Goal: Task Accomplishment & Management: Use online tool/utility

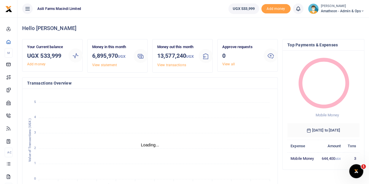
scroll to position [5, 5]
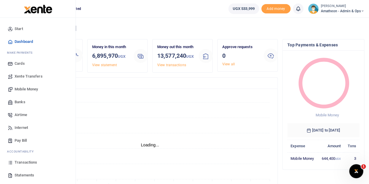
click at [23, 88] on span "Mobile Money" at bounding box center [26, 89] width 23 height 6
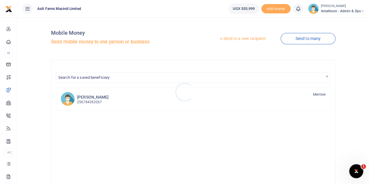
click at [251, 39] on div at bounding box center [184, 92] width 369 height 184
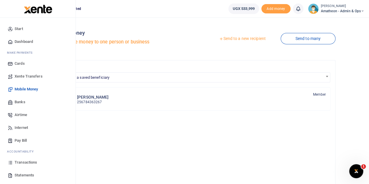
click at [18, 103] on span "Banks" at bounding box center [20, 102] width 11 height 6
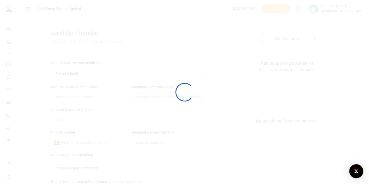
select select
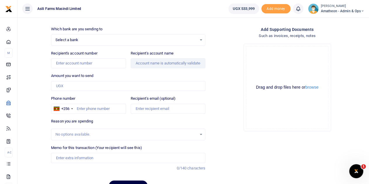
scroll to position [64, 0]
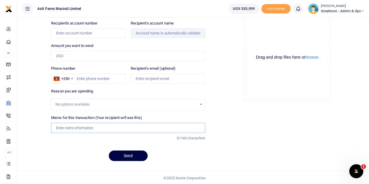
click at [69, 128] on input "Memo for this transaction (Your recipient will see this)" at bounding box center [128, 128] width 154 height 10
paste input "SNAKE REPELLENTS FOR RUTARA"
click at [116, 126] on input "SNAKE REPELLENTS FOR RUTARA Snake Repellants for AAU Lutara" at bounding box center [128, 128] width 154 height 10
type input "Snake Repellants for AAU Lutara"
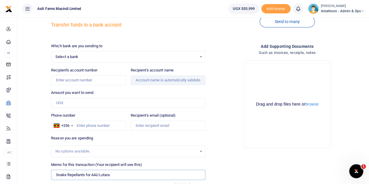
scroll to position [0, 0]
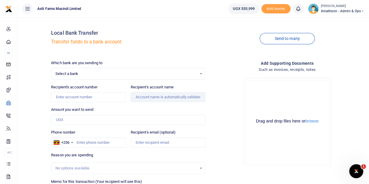
click at [202, 74] on div "Select a bank Select an option..." at bounding box center [128, 74] width 154 height 6
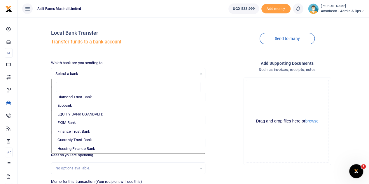
scroll to position [88, 0]
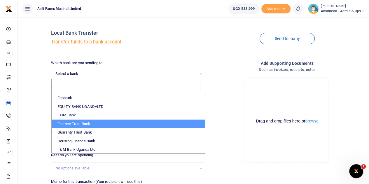
click at [72, 122] on li "Finance Trust Bank" at bounding box center [128, 124] width 153 height 9
select select "FTB"
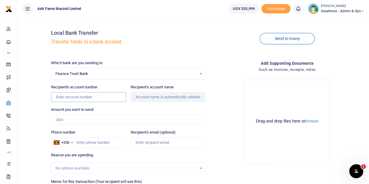
click at [79, 96] on input "Recipient's account number" at bounding box center [88, 97] width 75 height 10
paste input "206206000140"
type input "206206000140"
click at [158, 109] on div "Amount you want to send Amount is required." at bounding box center [128, 116] width 154 height 18
type input "Quick And Smart Solutions"
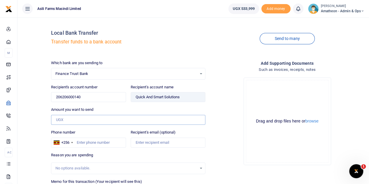
click at [67, 121] on input "Amount you want to send" at bounding box center [128, 120] width 154 height 10
paste input "398,000"
click at [64, 121] on input "398,000" at bounding box center [128, 120] width 154 height 10
click at [64, 118] on input "398,000" at bounding box center [128, 120] width 154 height 10
click at [63, 121] on input "398,000" at bounding box center [128, 120] width 154 height 10
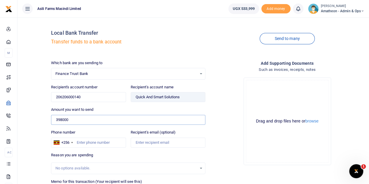
type input "398000"
click at [213, 138] on div "Drop your files here Drag and drop files here or browse Powered by Uppy" at bounding box center [287, 121] width 154 height 97
click at [85, 141] on input "Phone number" at bounding box center [88, 143] width 75 height 10
type input "R"
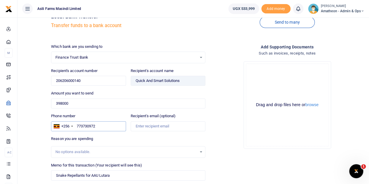
scroll to position [0, 0]
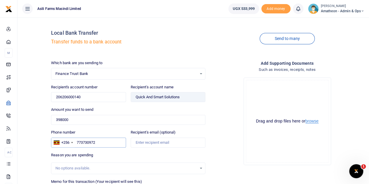
type input "773730972"
click at [313, 121] on button "browse" at bounding box center [311, 121] width 13 height 4
click at [315, 120] on button "browse" at bounding box center [311, 121] width 13 height 4
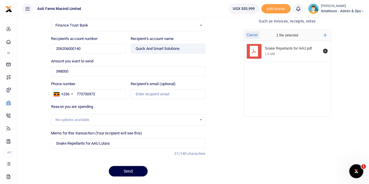
scroll to position [64, 0]
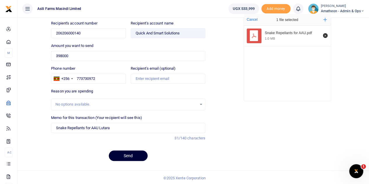
click at [129, 155] on button "Send" at bounding box center [128, 156] width 39 height 11
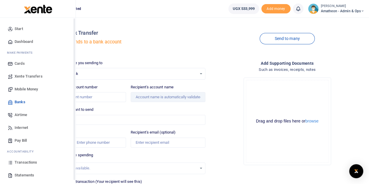
click at [17, 162] on span "Transactions" at bounding box center [26, 163] width 22 height 6
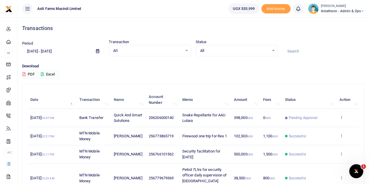
scroll to position [29, 0]
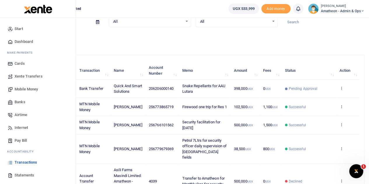
click at [26, 175] on span "Statements" at bounding box center [25, 175] width 20 height 6
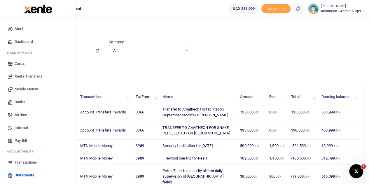
click at [19, 161] on span "Transactions" at bounding box center [26, 163] width 22 height 6
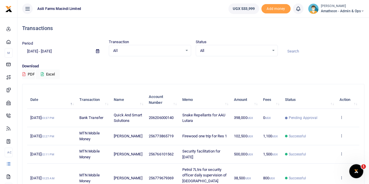
click at [27, 8] on icon at bounding box center [28, 9] width 6 height 6
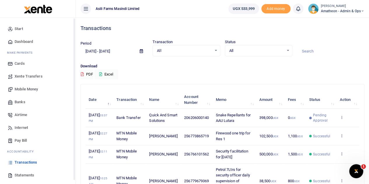
click at [144, 78] on div "Download PDF Excel" at bounding box center [223, 71] width 284 height 16
click at [207, 74] on div "Download PDF Excel" at bounding box center [223, 71] width 284 height 16
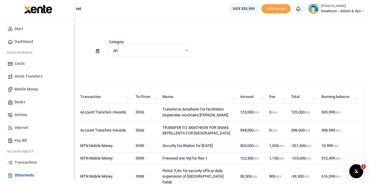
click at [11, 161] on icon at bounding box center [10, 162] width 5 height 5
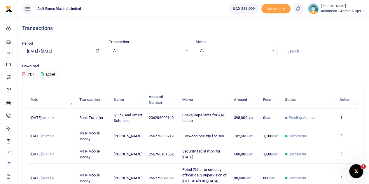
scroll to position [29, 0]
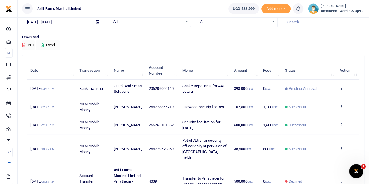
click at [97, 23] on icon at bounding box center [97, 22] width 3 height 4
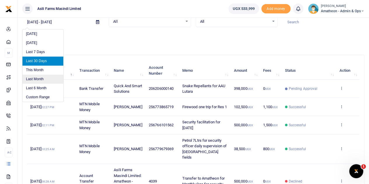
click at [35, 78] on li "Last Month" at bounding box center [42, 79] width 41 height 9
type input "[DATE] - [DATE]"
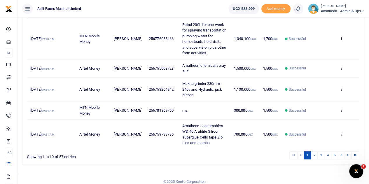
scroll to position [213, 0]
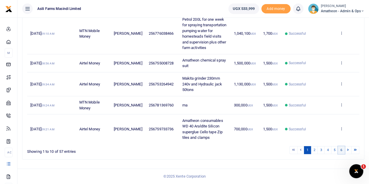
click at [342, 151] on link "6" at bounding box center [341, 150] width 7 height 8
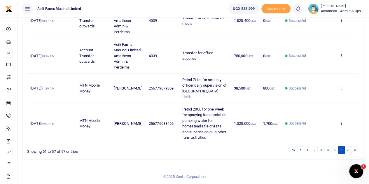
scroll to position [205, 0]
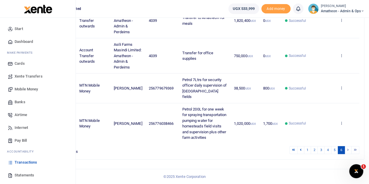
click at [20, 161] on span "Transactions" at bounding box center [26, 163] width 22 height 6
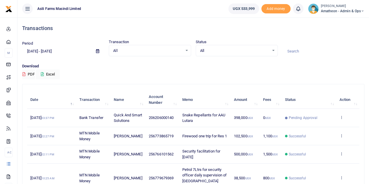
click at [98, 50] on icon at bounding box center [97, 51] width 3 height 4
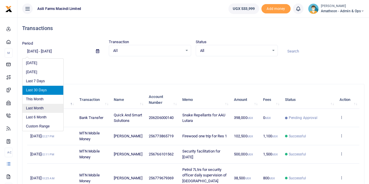
click at [36, 107] on li "Last Month" at bounding box center [42, 108] width 41 height 9
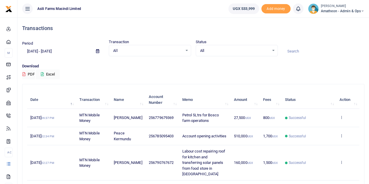
click at [97, 52] on icon at bounding box center [97, 51] width 3 height 4
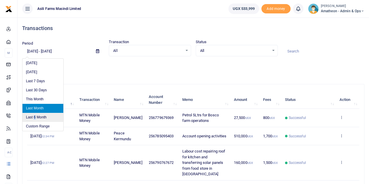
click at [35, 117] on li "Last 6 Month" at bounding box center [42, 117] width 41 height 9
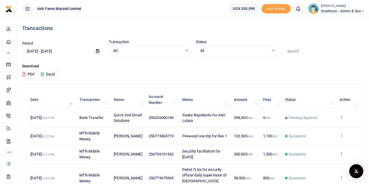
click at [98, 51] on icon at bounding box center [97, 51] width 3 height 4
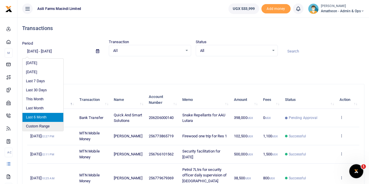
click at [37, 125] on li "Custom Range" at bounding box center [42, 126] width 41 height 9
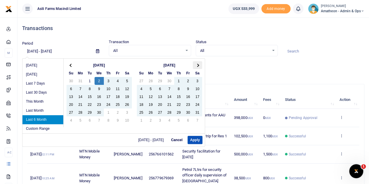
click at [198, 64] on span at bounding box center [197, 65] width 3 height 3
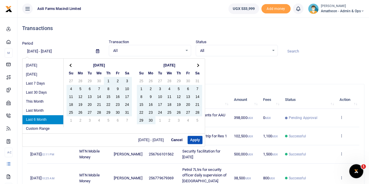
click at [198, 64] on span at bounding box center [197, 65] width 3 height 3
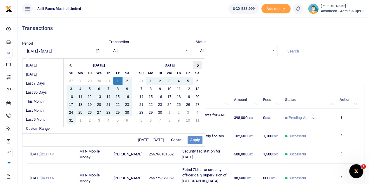
click at [196, 66] on th at bounding box center [197, 65] width 9 height 8
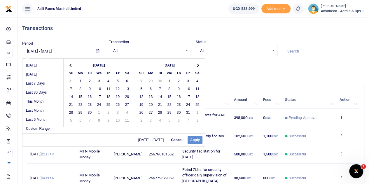
click at [196, 66] on th at bounding box center [197, 65] width 9 height 8
click at [70, 65] on span at bounding box center [70, 65] width 3 height 3
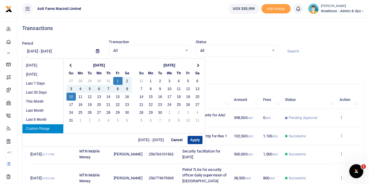
click at [193, 139] on button "Apply" at bounding box center [195, 140] width 15 height 8
type input "08/01/2025 - 08/10/2025"
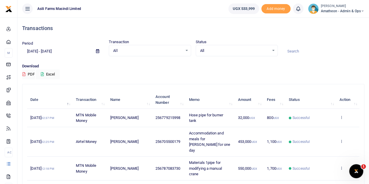
scroll to position [29, 0]
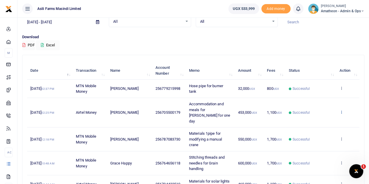
click at [340, 110] on icon at bounding box center [341, 112] width 4 height 4
click at [317, 117] on link "View details" at bounding box center [320, 119] width 46 height 8
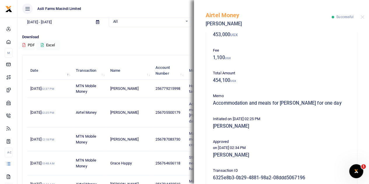
scroll to position [151, 0]
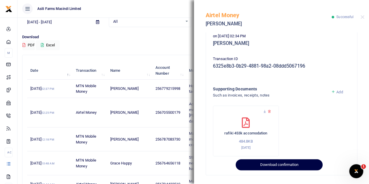
click at [277, 163] on button "Download confirmation" at bounding box center [279, 164] width 87 height 11
click at [274, 164] on button "Download confirmation" at bounding box center [279, 164] width 87 height 11
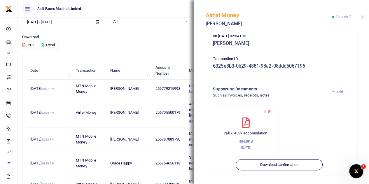
click at [362, 16] on button "Close" at bounding box center [363, 17] width 4 height 4
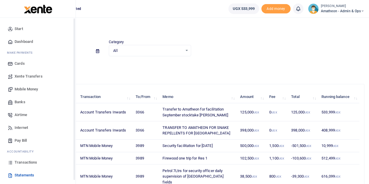
click at [16, 161] on span "Transactions" at bounding box center [26, 163] width 22 height 6
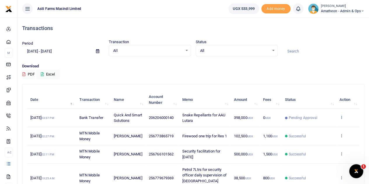
click at [341, 119] on icon at bounding box center [341, 117] width 4 height 4
click at [215, 67] on p "Download" at bounding box center [193, 66] width 342 height 6
click at [341, 119] on icon at bounding box center [341, 117] width 4 height 4
click at [320, 129] on link "View details" at bounding box center [320, 130] width 46 height 8
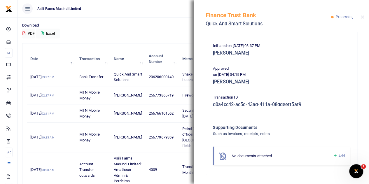
scroll to position [58, 0]
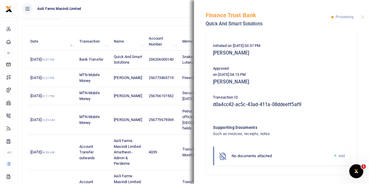
click at [338, 156] on span "Add" at bounding box center [341, 156] width 6 height 4
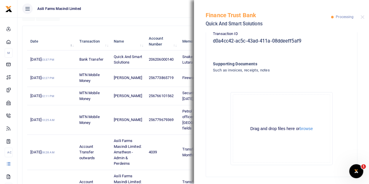
scroll to position [178, 0]
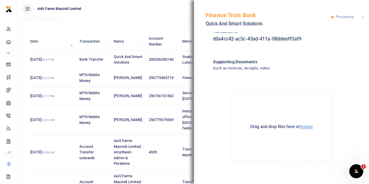
click at [304, 128] on button "browse" at bounding box center [306, 127] width 13 height 4
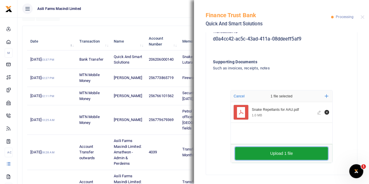
click at [287, 154] on button "Upload 1 file" at bounding box center [281, 153] width 93 height 13
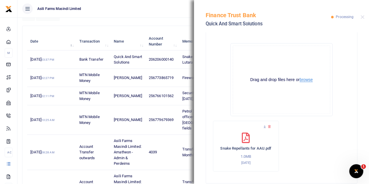
scroll to position [233, 0]
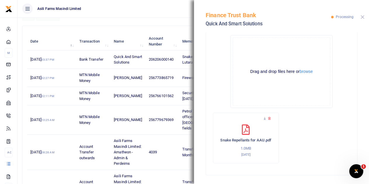
click at [362, 17] on button "Close" at bounding box center [363, 17] width 4 height 4
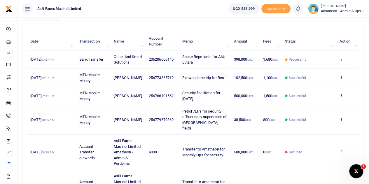
click at [341, 61] on icon at bounding box center [341, 59] width 4 height 4
click at [313, 71] on link "View details" at bounding box center [320, 72] width 46 height 8
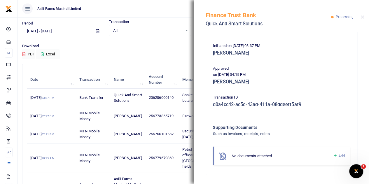
scroll to position [0, 0]
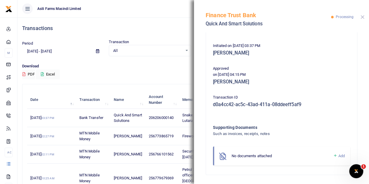
click at [362, 17] on button "Close" at bounding box center [363, 17] width 4 height 4
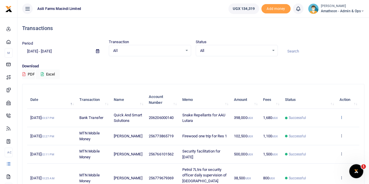
click at [342, 119] on icon at bounding box center [341, 117] width 4 height 4
click at [325, 129] on link "View details" at bounding box center [320, 130] width 46 height 8
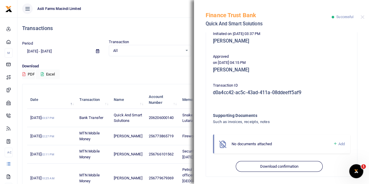
scroll to position [126, 0]
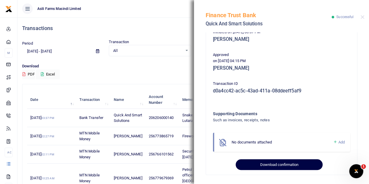
click at [274, 164] on button "Download confirmation" at bounding box center [279, 164] width 87 height 11
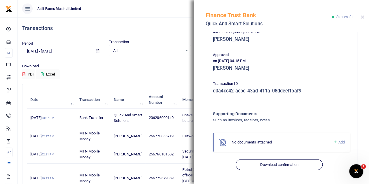
click at [362, 15] on button "Close" at bounding box center [363, 17] width 4 height 4
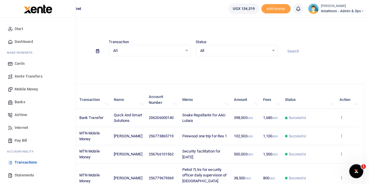
click at [23, 172] on span "Statements" at bounding box center [25, 175] width 20 height 6
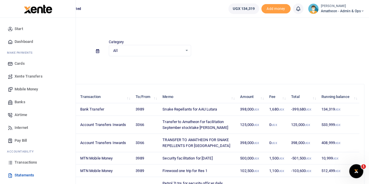
click at [21, 161] on span "Transactions" at bounding box center [26, 163] width 22 height 6
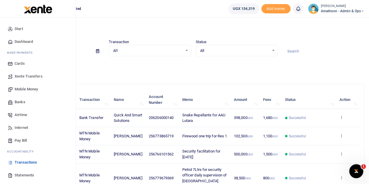
click at [18, 175] on span "Statements" at bounding box center [25, 175] width 20 height 6
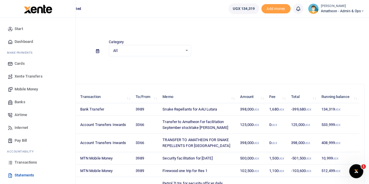
click at [16, 175] on span "Statements" at bounding box center [25, 175] width 20 height 6
click at [19, 173] on span "Statements" at bounding box center [25, 175] width 20 height 6
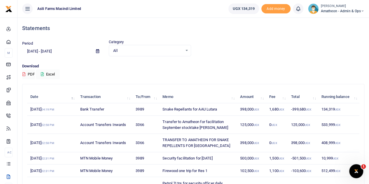
click at [99, 52] on icon at bounding box center [97, 51] width 3 height 4
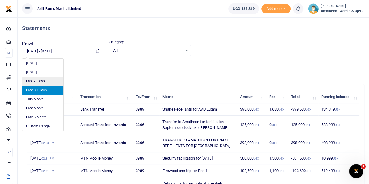
click at [45, 79] on li "Last 7 Days" at bounding box center [42, 81] width 41 height 9
type input "09/26/2025 - 10/02/2025"
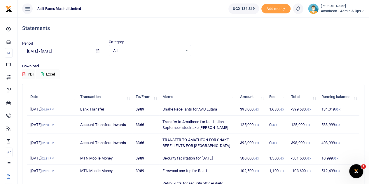
click at [53, 73] on button "Excel" at bounding box center [48, 74] width 24 height 10
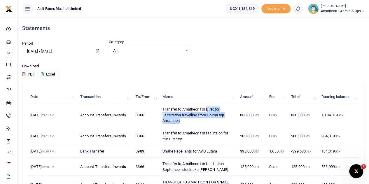
drag, startPoint x: 207, startPoint y: 108, endPoint x: 226, endPoint y: 120, distance: 22.7
click at [226, 120] on td "Transfer to Amatheon for Director Facilitation travelling from Hoima top Amathe…" at bounding box center [198, 115] width 78 height 24
copy td "Director Facilitation travelling from Hoima top Amatheon"
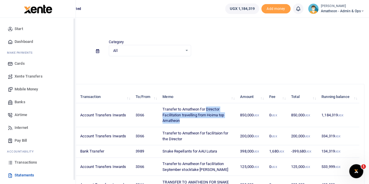
click at [24, 87] on span "Mobile Money" at bounding box center [26, 89] width 23 height 6
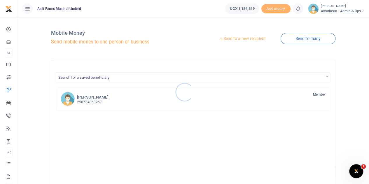
click at [239, 39] on div at bounding box center [184, 92] width 369 height 184
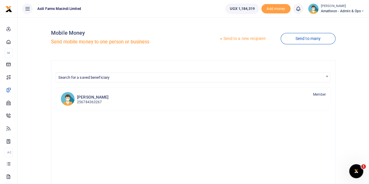
click at [238, 38] on link "Send to a new recipient" at bounding box center [242, 39] width 76 height 11
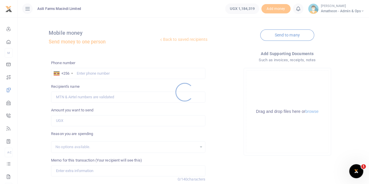
click at [97, 72] on div at bounding box center [184, 92] width 369 height 184
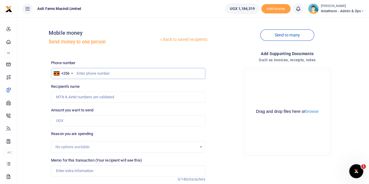
click at [97, 72] on input "text" at bounding box center [128, 73] width 154 height 11
paste input "770330965"
type input "770330965"
type input "Rafik Manji"
type input "770330965"
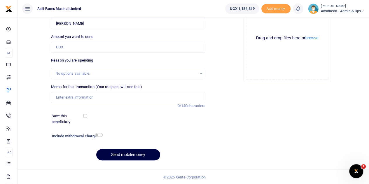
scroll to position [74, 0]
click at [88, 99] on input "Memo for this transaction (Your recipient will see this)" at bounding box center [128, 97] width 154 height 11
paste input "Director Facilitation travelling from Hoima to Amatheon"
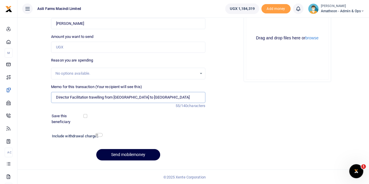
type input "Director Facilitation travelling from Hoima to Amatheon"
click at [80, 47] on input "Amount you want to send" at bounding box center [128, 47] width 154 height 11
click at [76, 48] on input "Amount you want to send" at bounding box center [128, 47] width 154 height 11
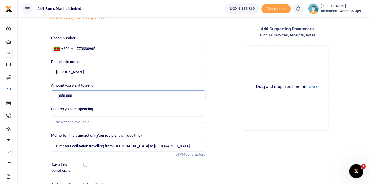
scroll to position [15, 0]
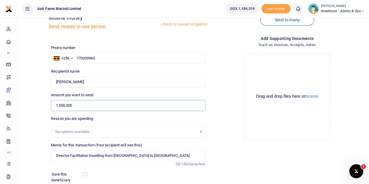
type input "1,050,000"
click at [312, 97] on button "browse" at bounding box center [311, 96] width 13 height 4
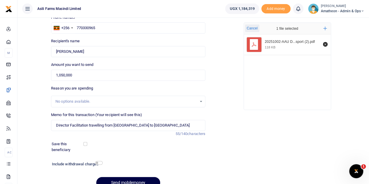
scroll to position [74, 0]
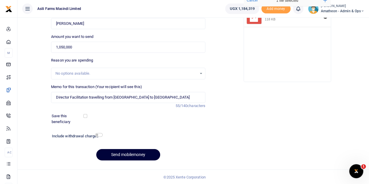
click at [130, 155] on button "Send mobilemoney" at bounding box center [128, 154] width 64 height 11
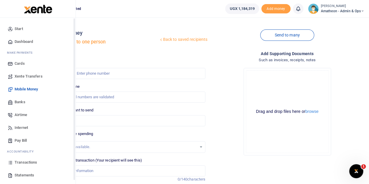
click at [12, 163] on icon at bounding box center [10, 162] width 5 height 5
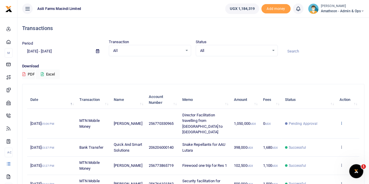
click at [341, 121] on icon at bounding box center [341, 123] width 4 height 4
click at [320, 131] on link "View details" at bounding box center [320, 130] width 46 height 8
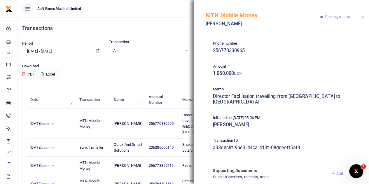
click at [362, 16] on button "Close" at bounding box center [363, 17] width 4 height 4
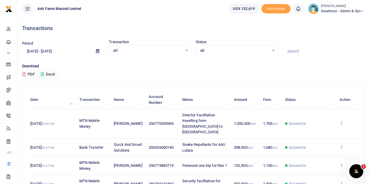
click at [341, 121] on icon at bounding box center [341, 123] width 4 height 4
click at [178, 72] on div "Download PDF Excel" at bounding box center [193, 71] width 342 height 16
click at [97, 52] on icon at bounding box center [97, 51] width 3 height 4
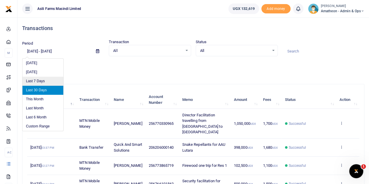
click at [42, 83] on li "Last 7 Days" at bounding box center [42, 81] width 41 height 9
type input "[DATE] - [DATE]"
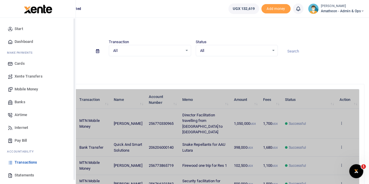
click at [15, 176] on span "Statements" at bounding box center [25, 175] width 20 height 6
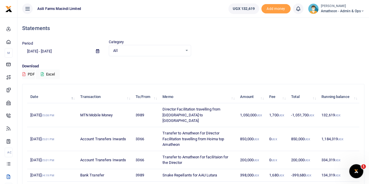
click at [98, 51] on icon at bounding box center [97, 51] width 3 height 4
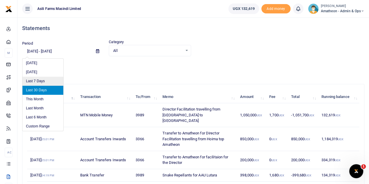
click at [39, 81] on li "Last 7 Days" at bounding box center [42, 81] width 41 height 9
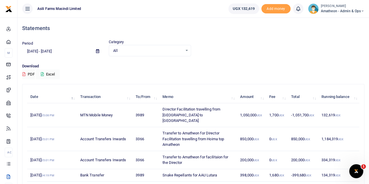
click at [97, 52] on icon at bounding box center [97, 51] width 3 height 4
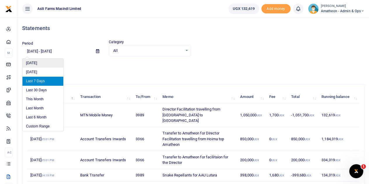
click at [34, 64] on li "[DATE]" at bounding box center [42, 63] width 41 height 9
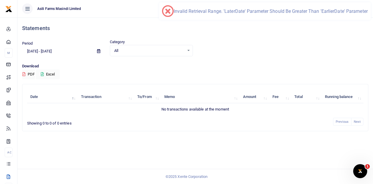
click at [99, 51] on icon at bounding box center [98, 51] width 3 height 4
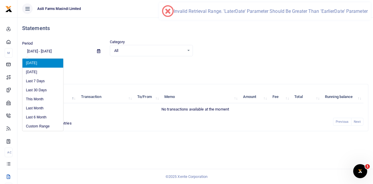
click at [36, 62] on li "[DATE]" at bounding box center [42, 63] width 41 height 9
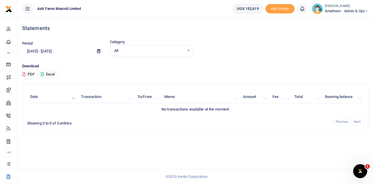
click at [98, 53] on icon at bounding box center [98, 51] width 3 height 4
click at [100, 50] on icon at bounding box center [98, 51] width 3 height 4
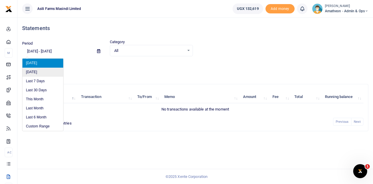
click at [40, 69] on li "[DATE]" at bounding box center [42, 72] width 41 height 9
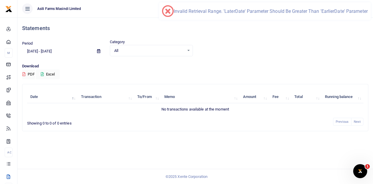
click at [96, 50] on span at bounding box center [98, 51] width 13 height 10
click at [97, 50] on icon at bounding box center [98, 51] width 3 height 4
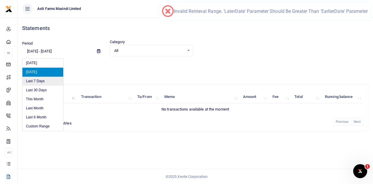
click at [32, 78] on li "Last 7 Days" at bounding box center [42, 81] width 41 height 9
type input "[DATE] - [DATE]"
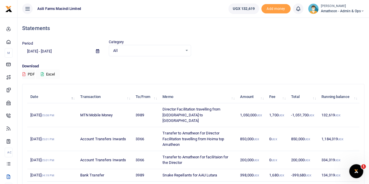
click at [45, 73] on button "Excel" at bounding box center [48, 74] width 24 height 10
